Goal: Find specific page/section

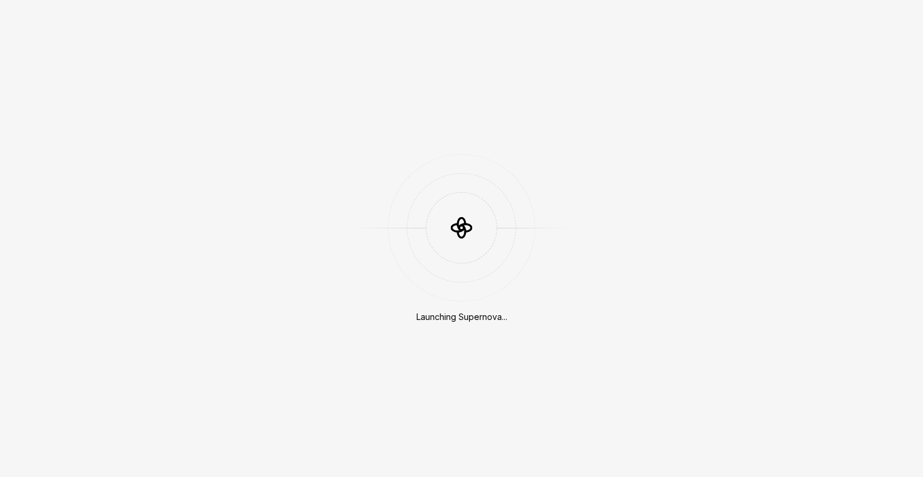
scroll to position [315, 0]
